Goal: Information Seeking & Learning: Learn about a topic

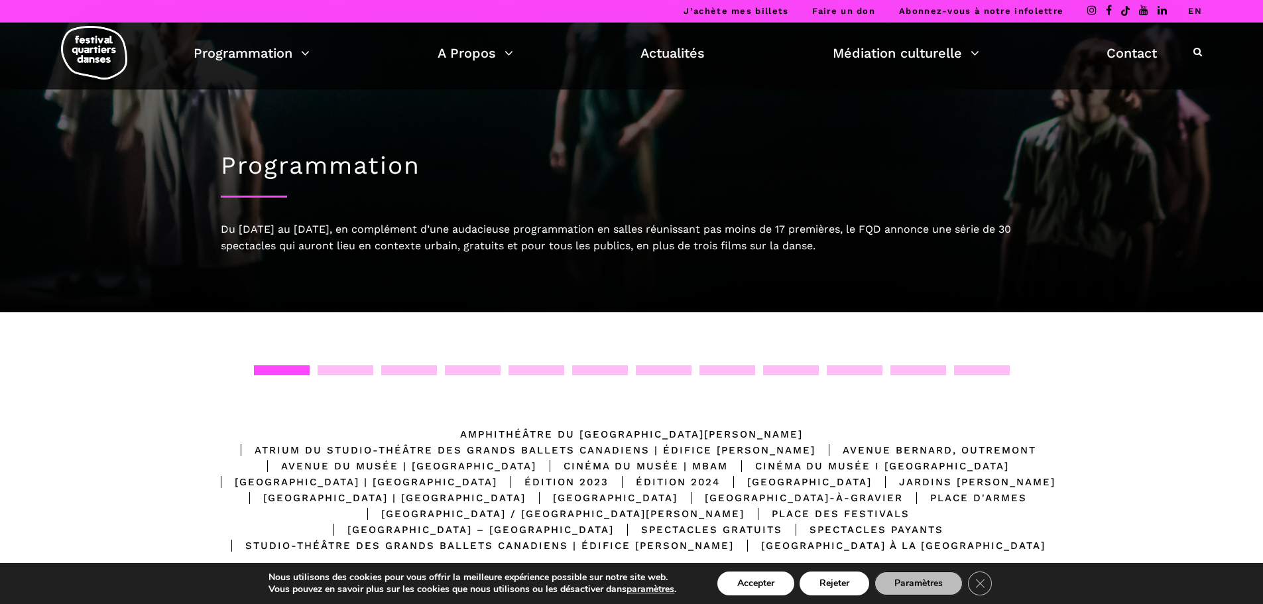
scroll to position [199, 0]
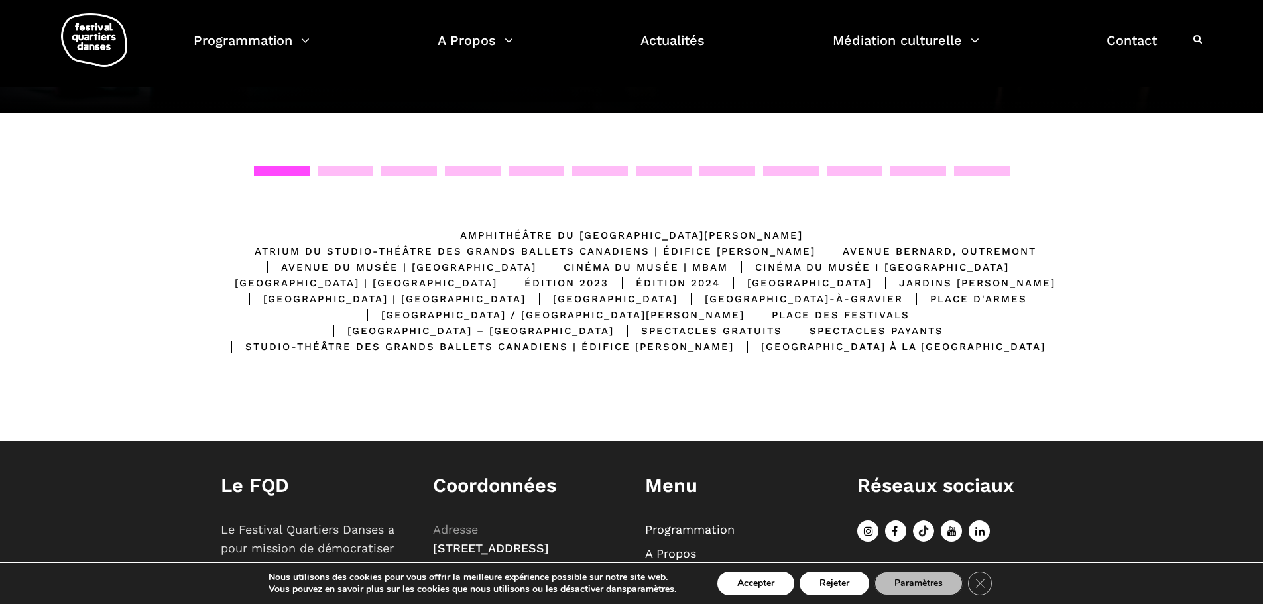
click at [782, 314] on div "Place des Festivals" at bounding box center [826, 315] width 165 height 16
click at [822, 312] on div "Place des Festivals" at bounding box center [826, 315] width 165 height 16
click at [782, 325] on div "Spectacles gratuits" at bounding box center [698, 331] width 168 height 16
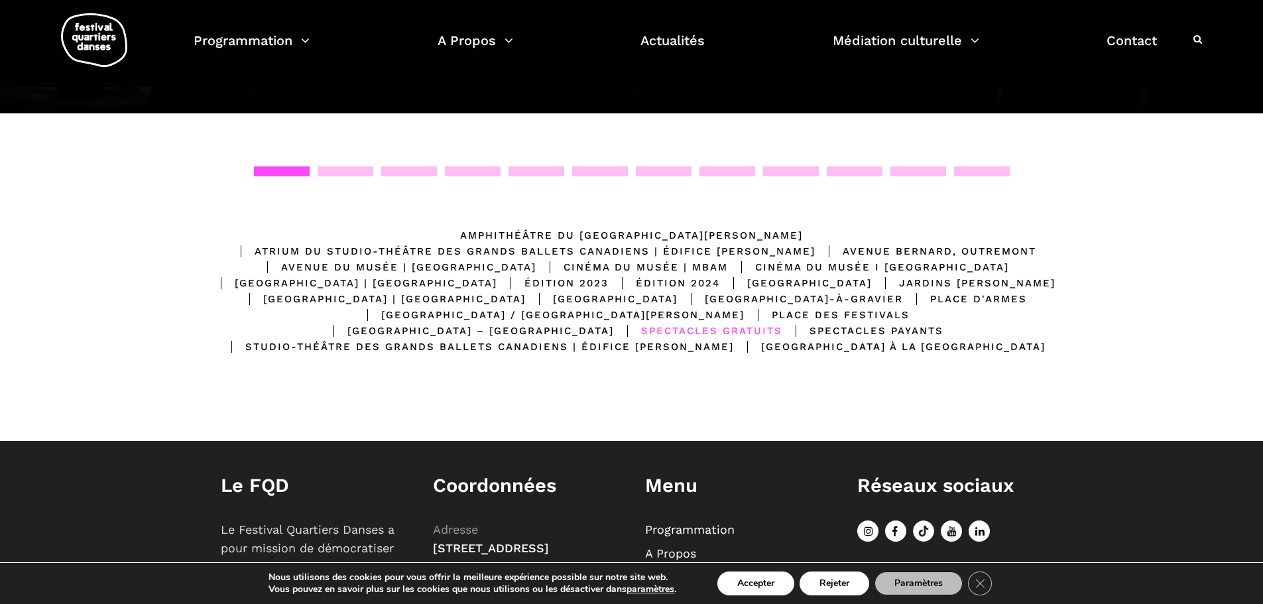
click at [793, 313] on div "Place des Festivals" at bounding box center [826, 315] width 165 height 16
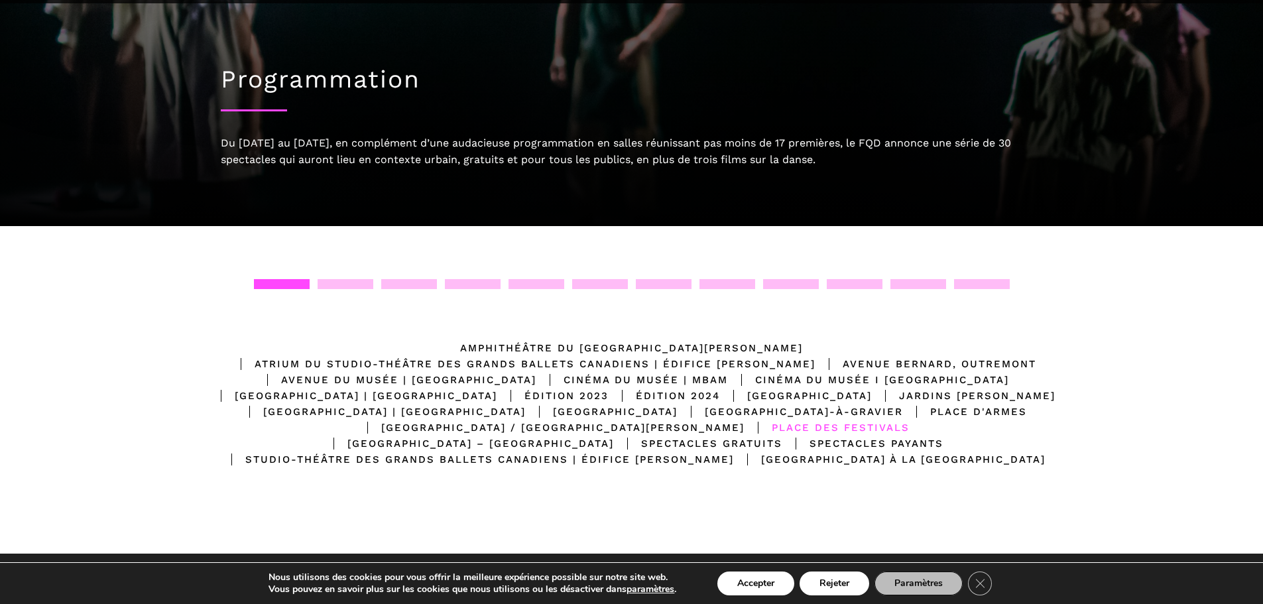
scroll to position [0, 0]
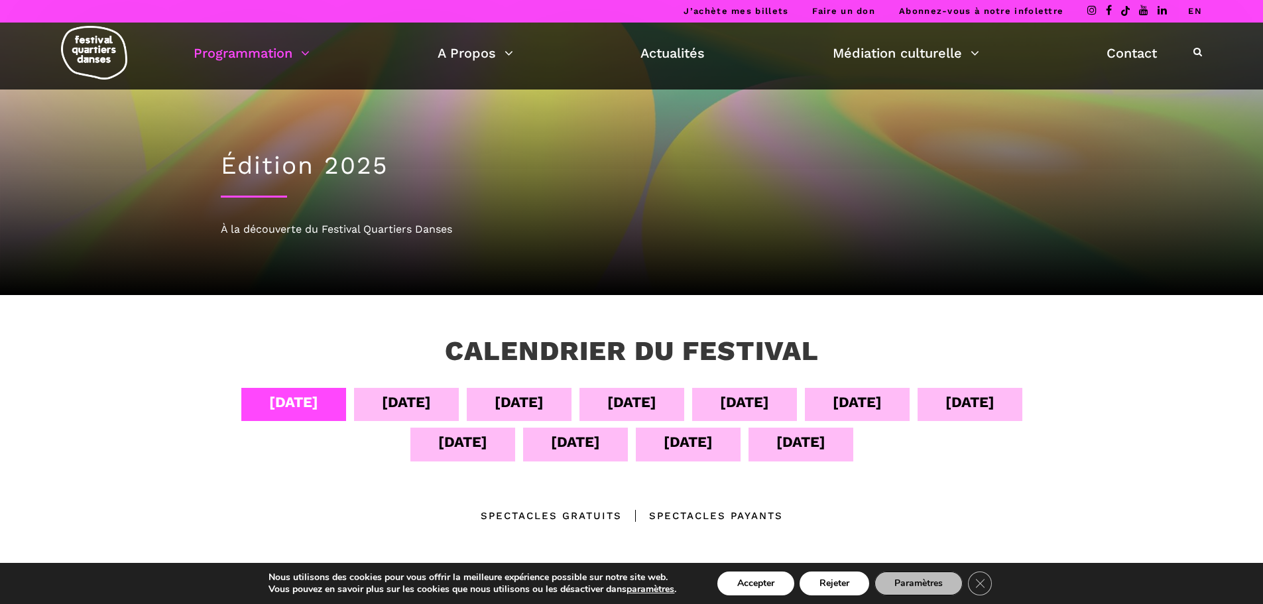
click at [497, 516] on div "Spectacles gratuits" at bounding box center [551, 516] width 141 height 16
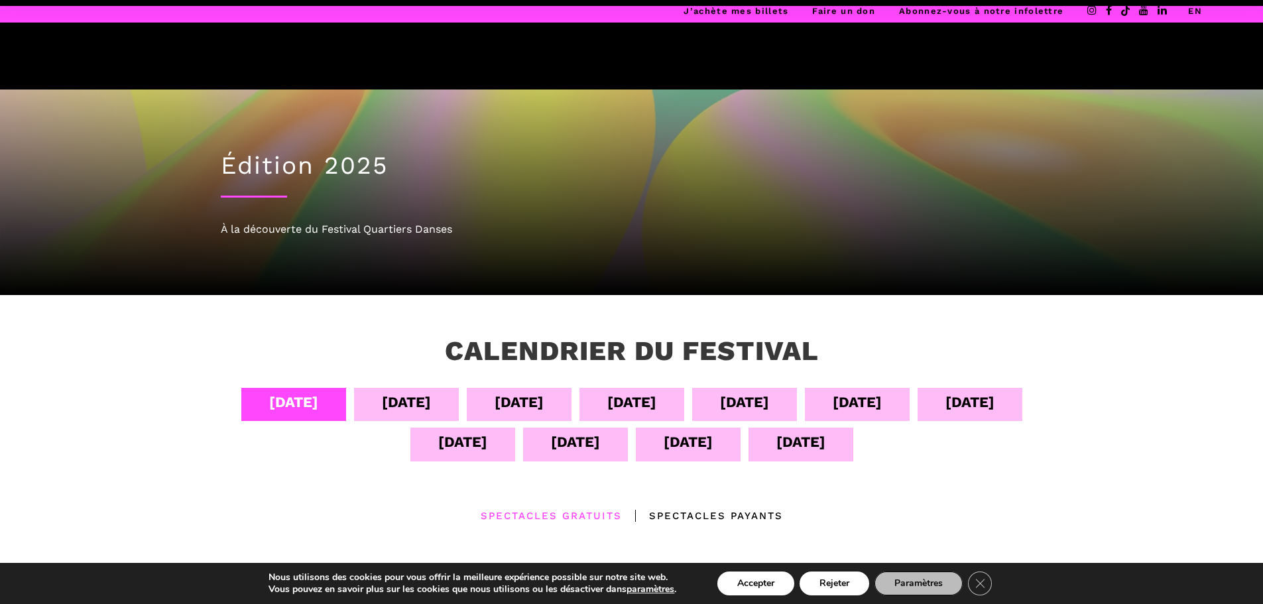
scroll to position [265, 0]
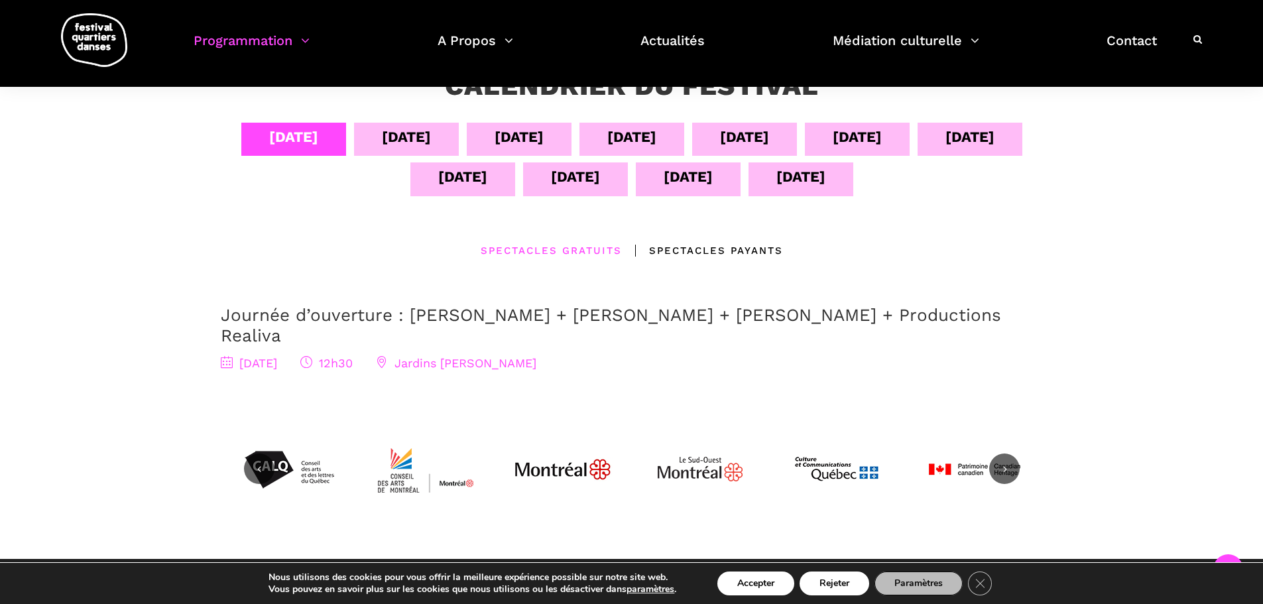
click at [414, 137] on div "[DATE]" at bounding box center [406, 136] width 49 height 23
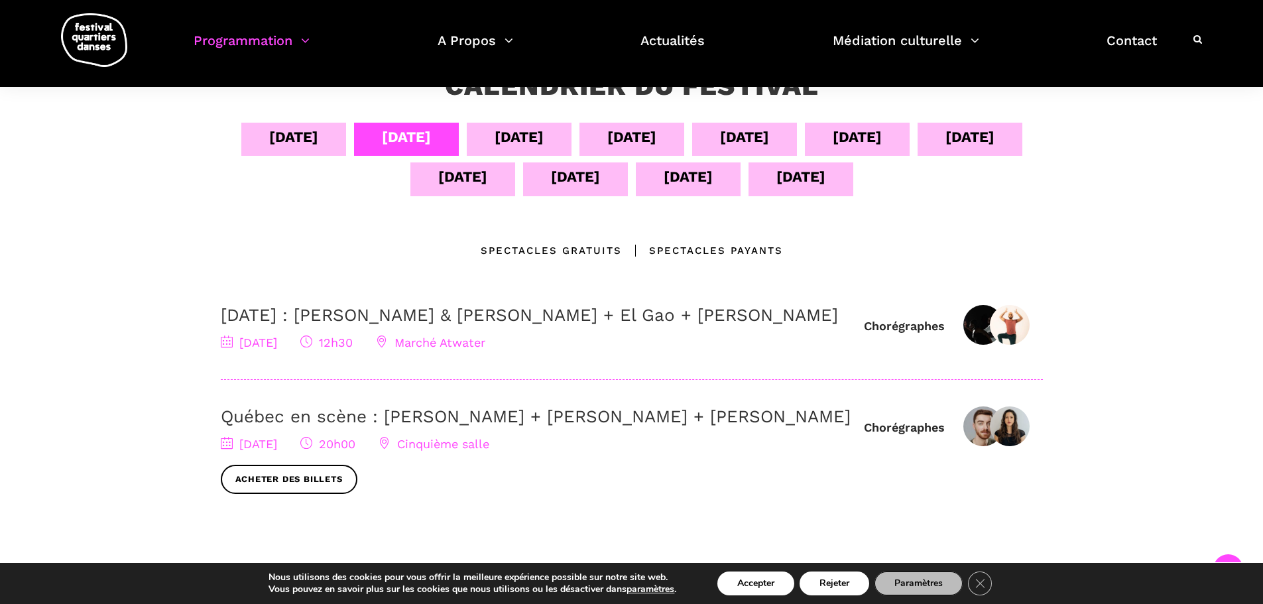
click at [508, 133] on div "[DATE]" at bounding box center [518, 136] width 49 height 23
